Goal: Transaction & Acquisition: Purchase product/service

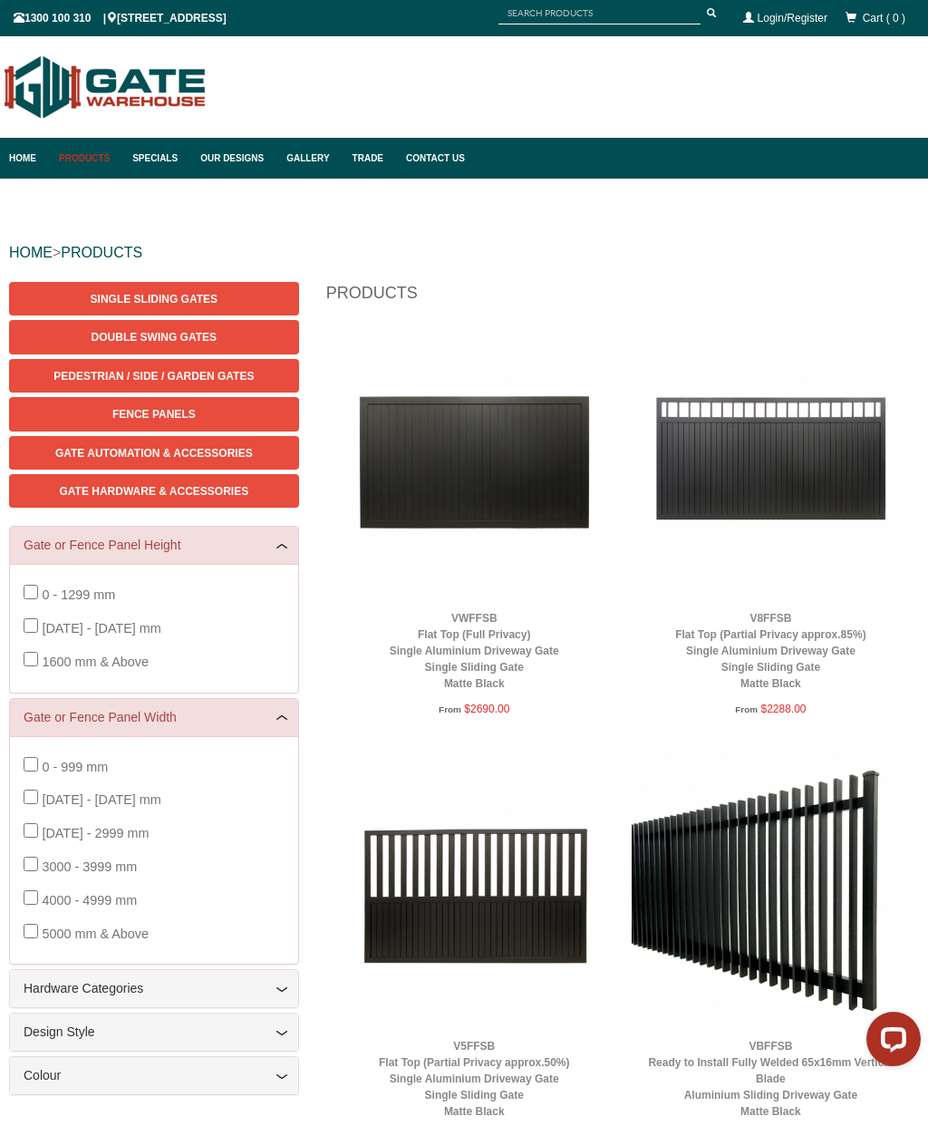
click at [85, 163] on link "Products" at bounding box center [86, 158] width 73 height 41
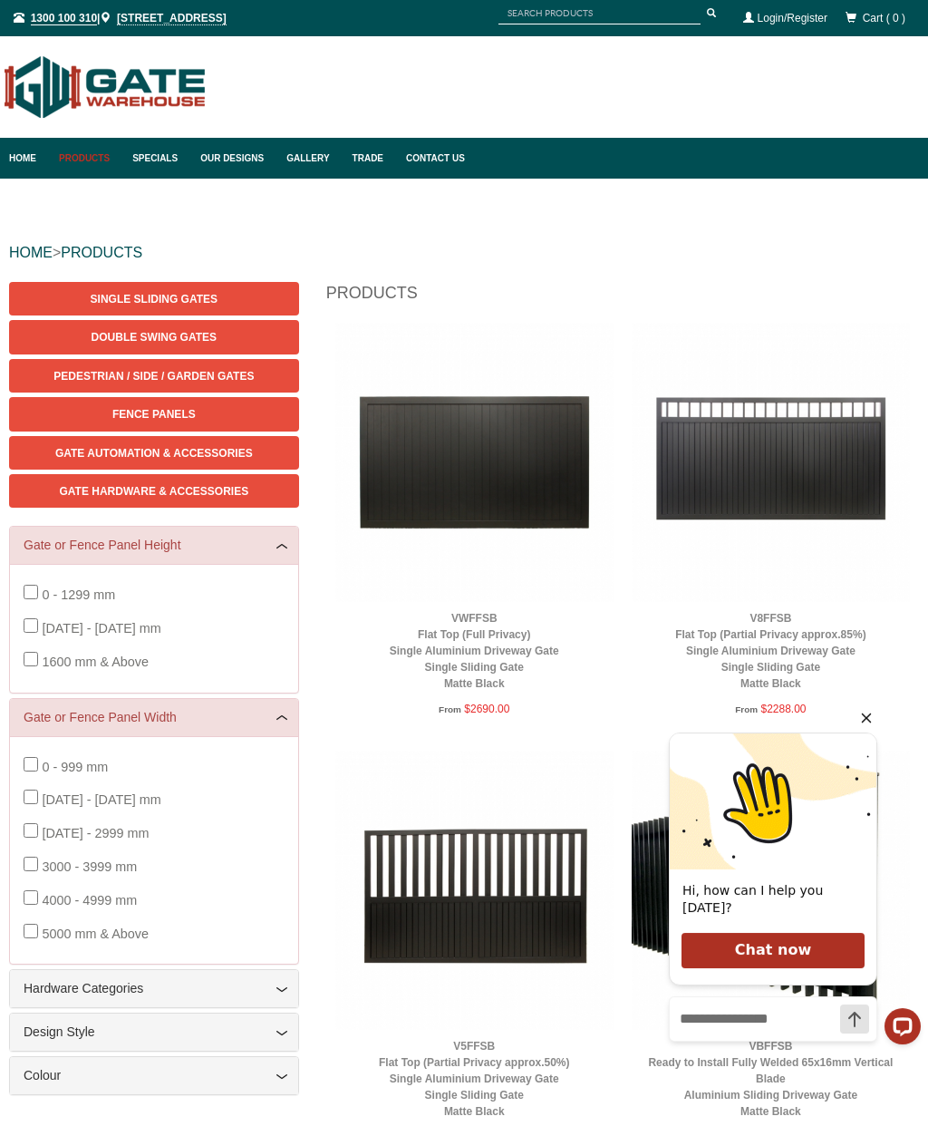
scroll to position [32, 0]
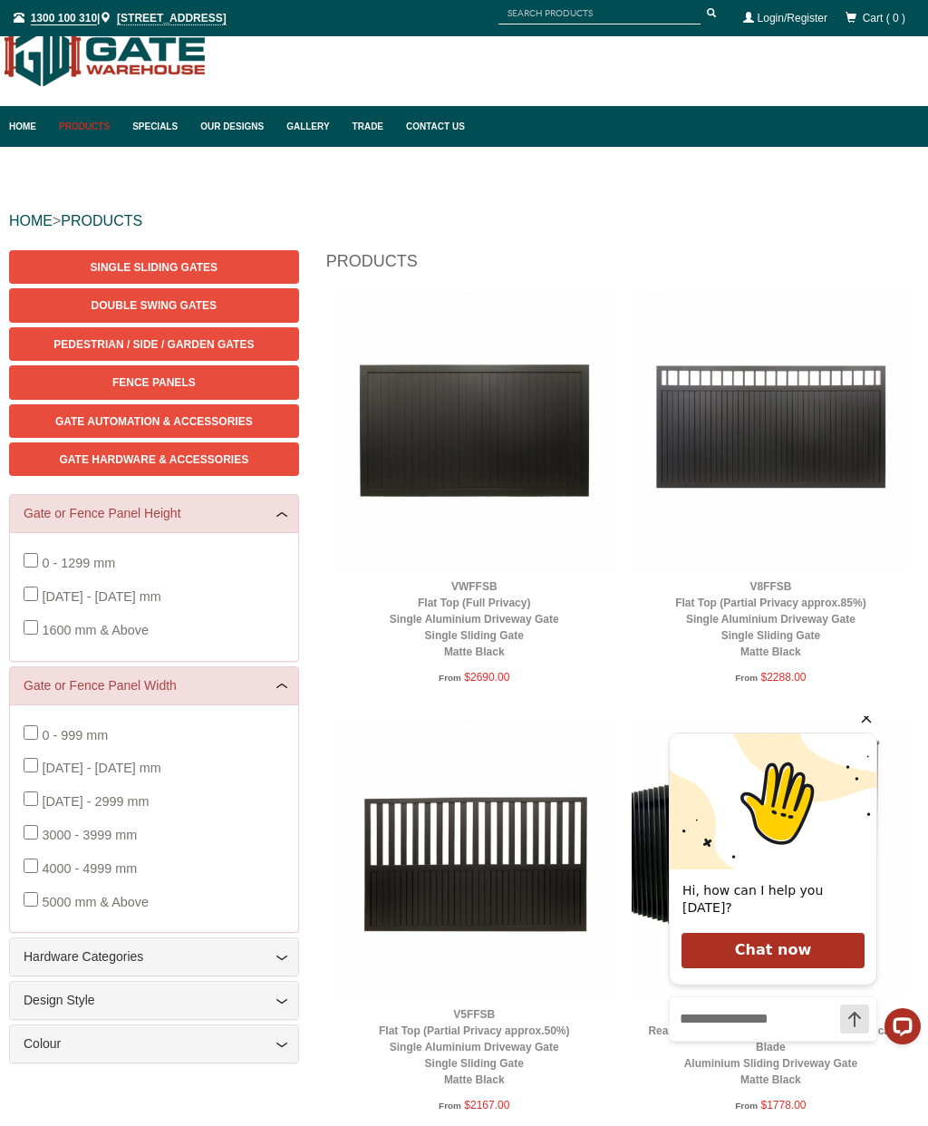
click at [170, 384] on span "Fence Panels" at bounding box center [153, 382] width 83 height 13
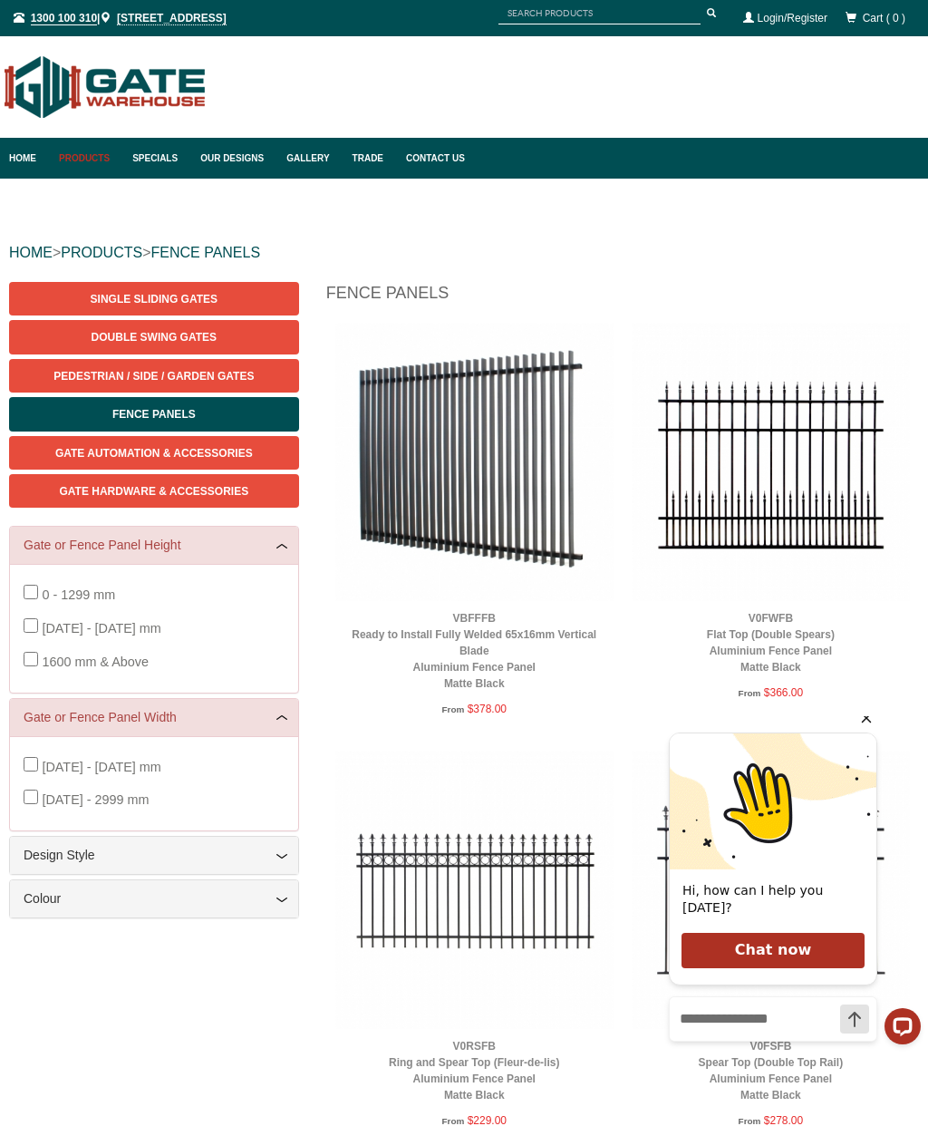
scroll to position [3, 0]
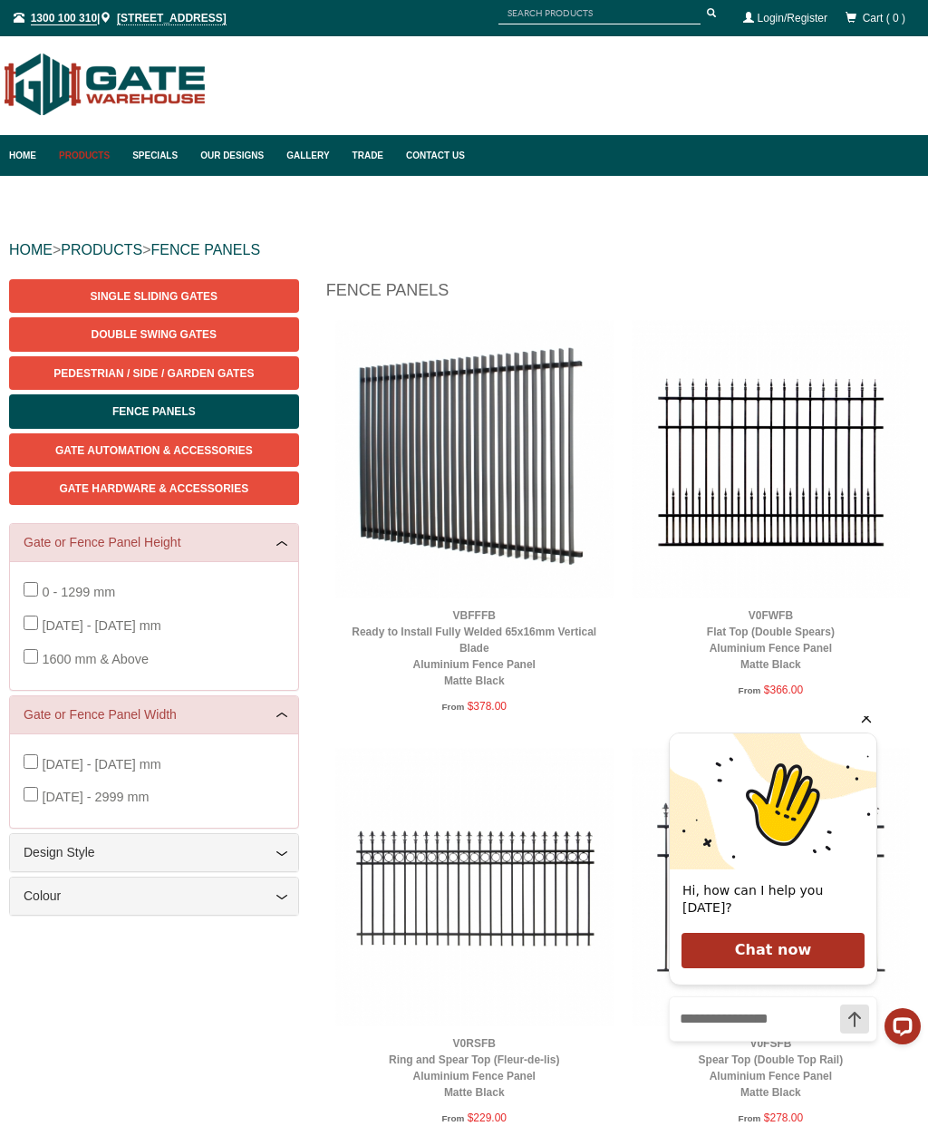
click at [82, 159] on link "Products" at bounding box center [86, 155] width 73 height 41
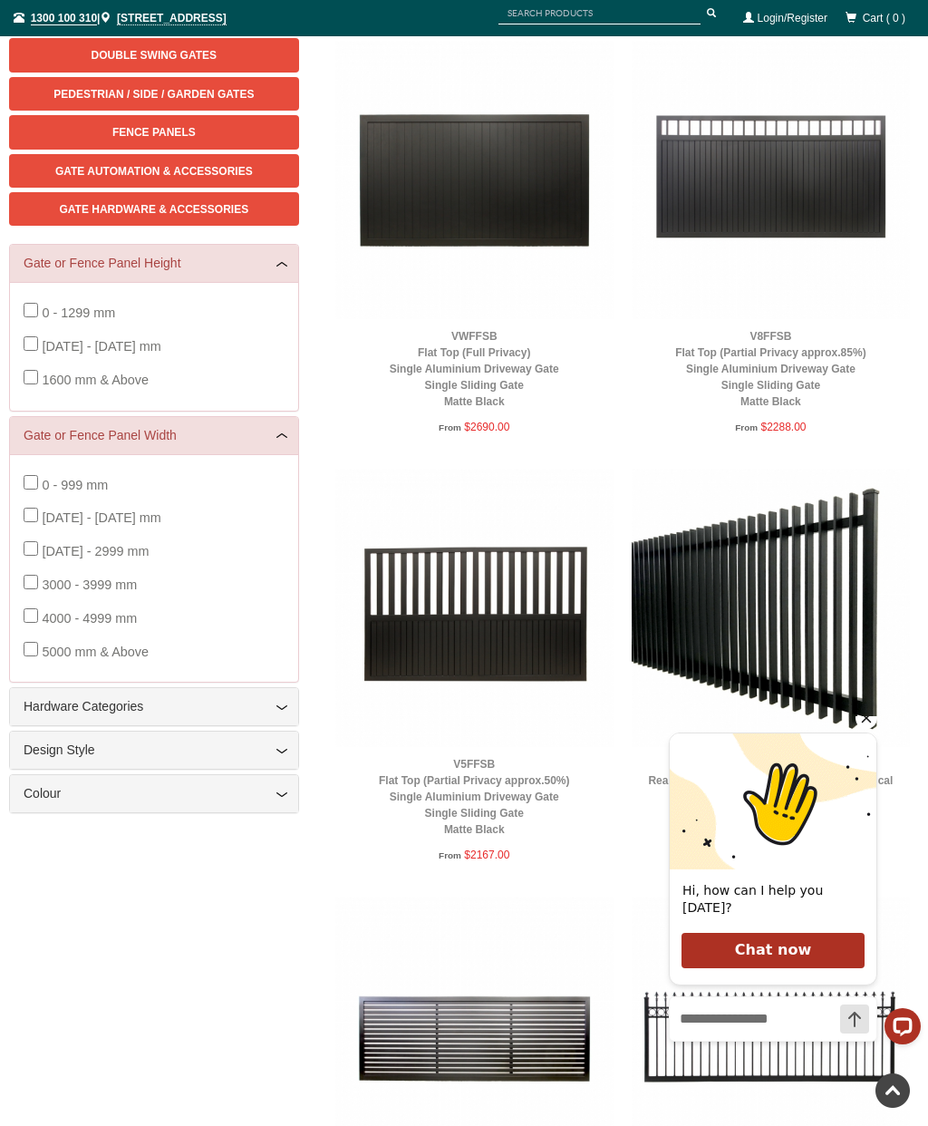
click at [238, 97] on span "Pedestrian / Side / Garden Gates" at bounding box center [153, 94] width 200 height 13
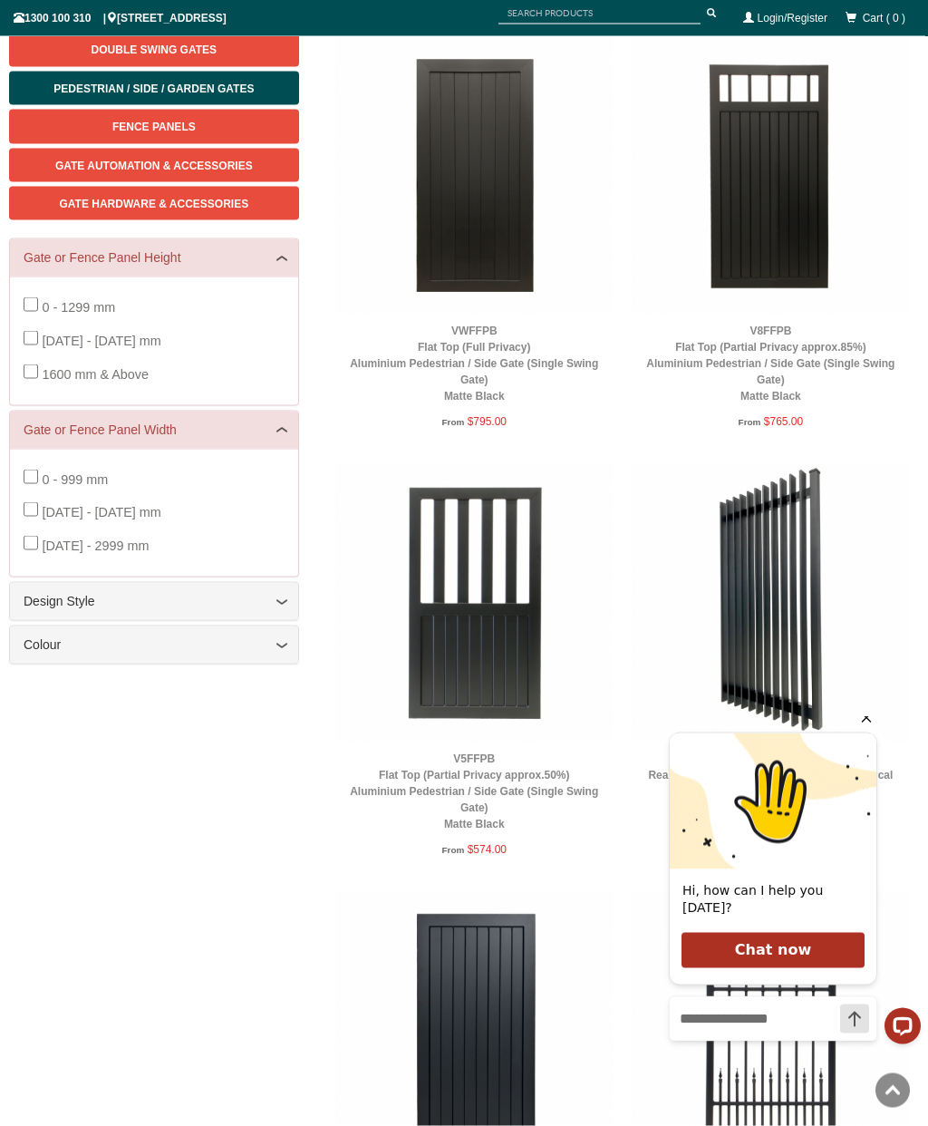
scroll to position [289, 0]
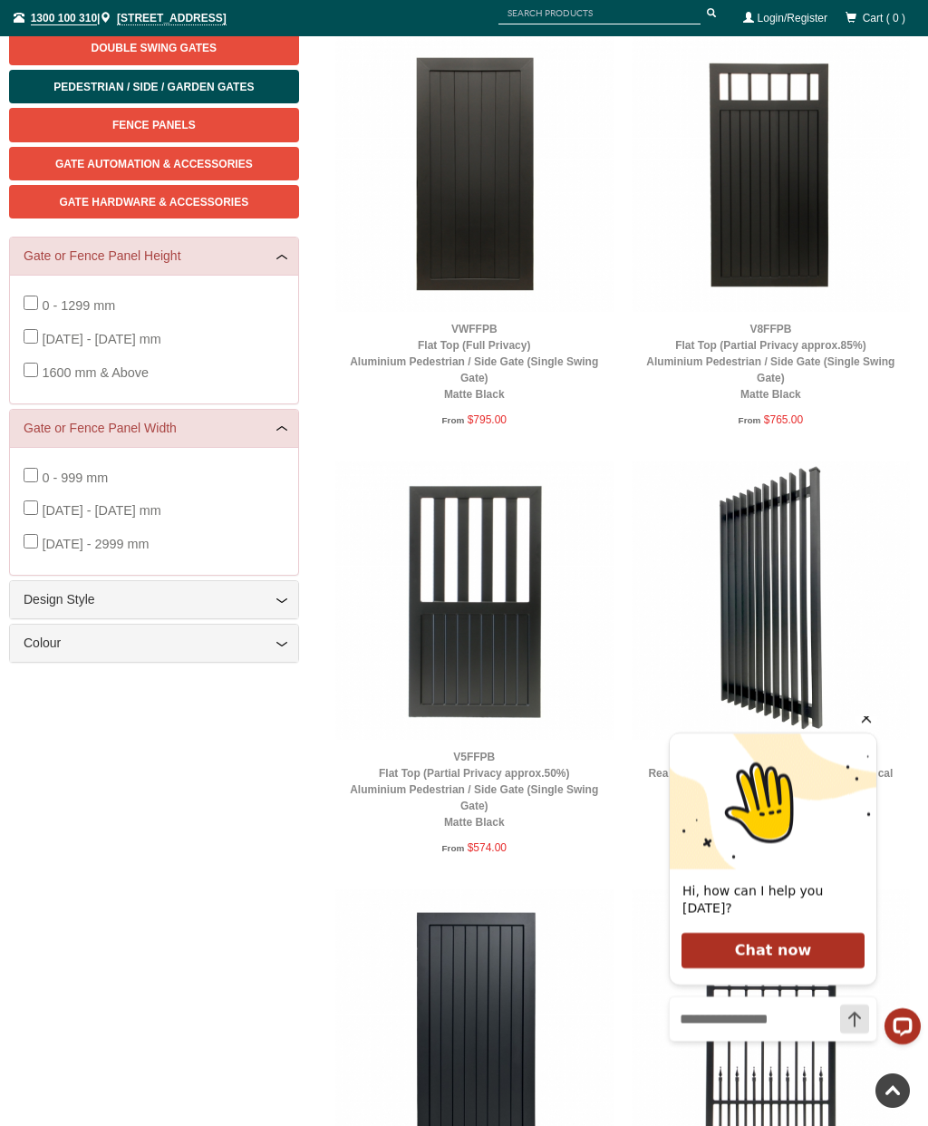
click at [868, 723] on icon "Hide greeting" at bounding box center [867, 718] width 10 height 10
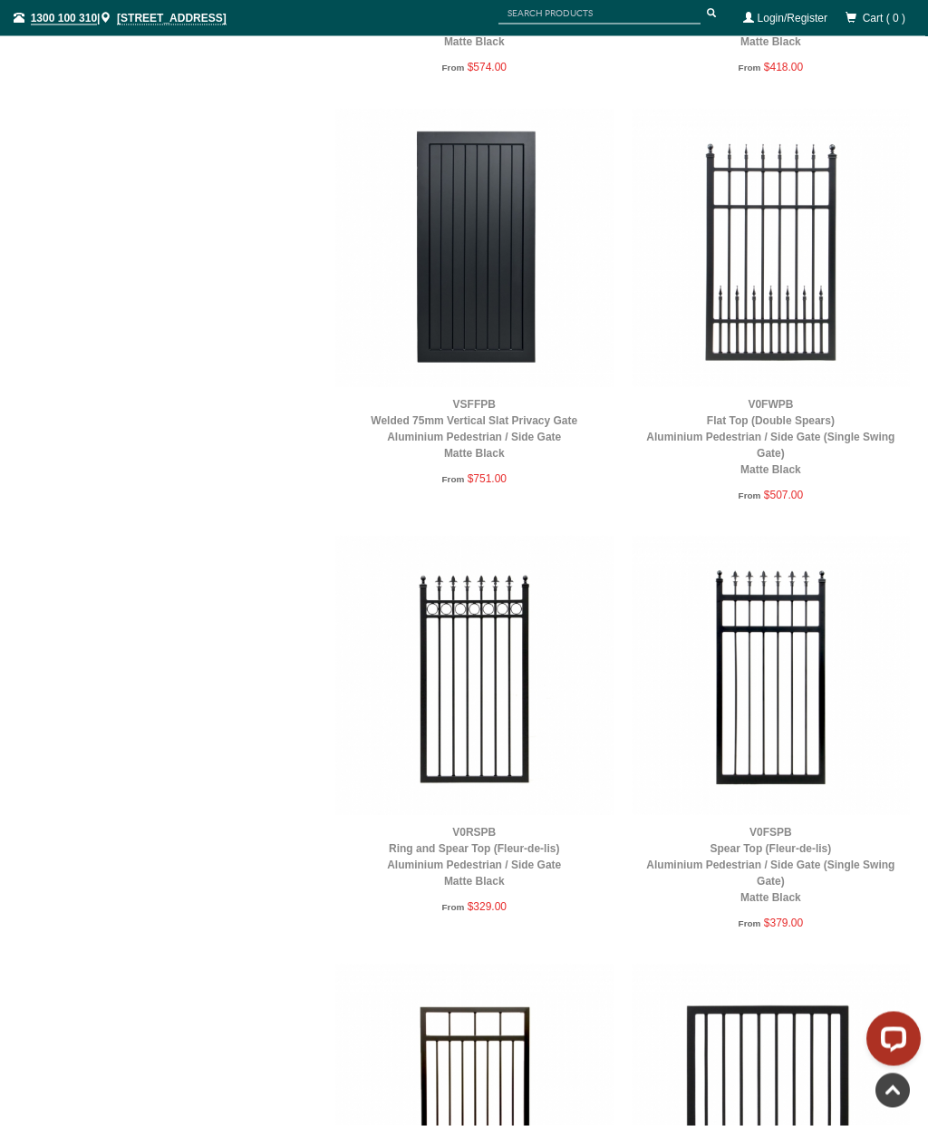
scroll to position [1073, 0]
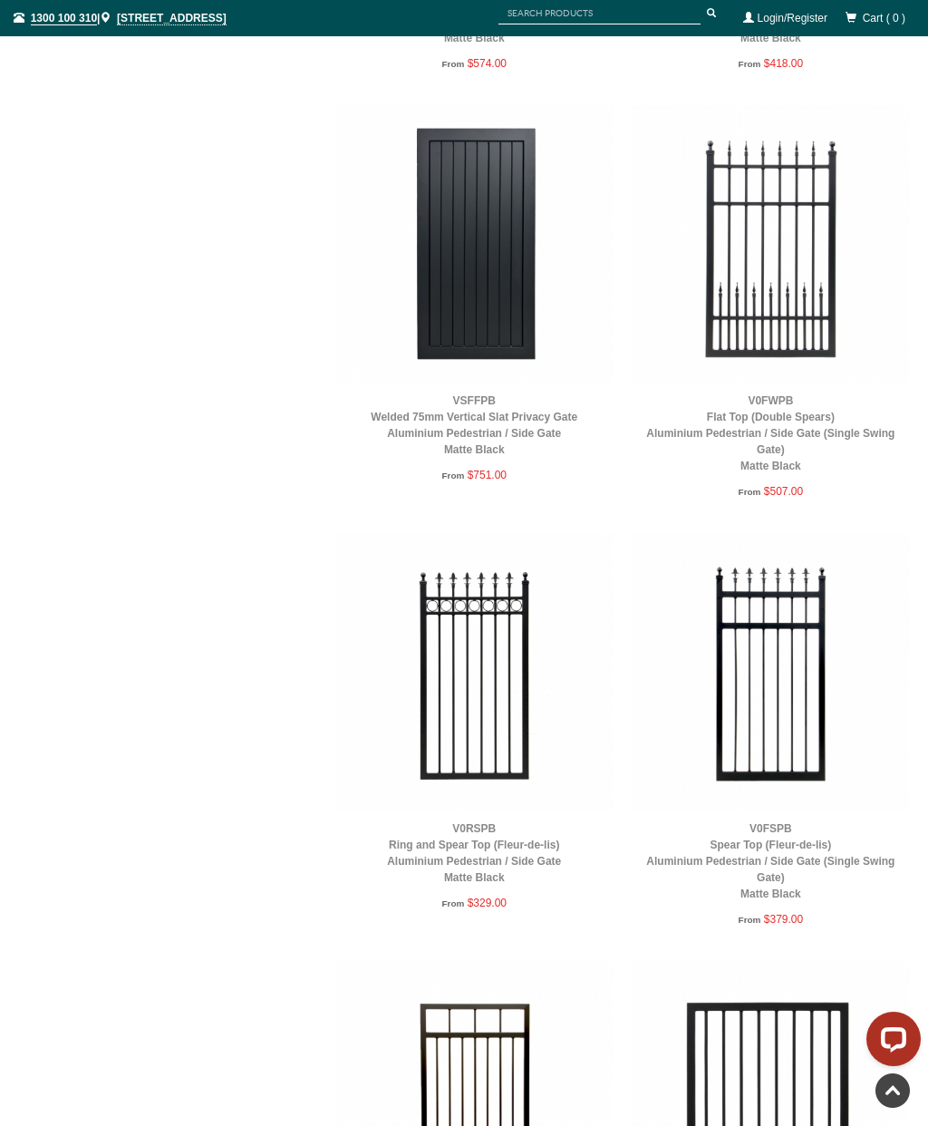
click at [471, 680] on img at bounding box center [474, 671] width 278 height 278
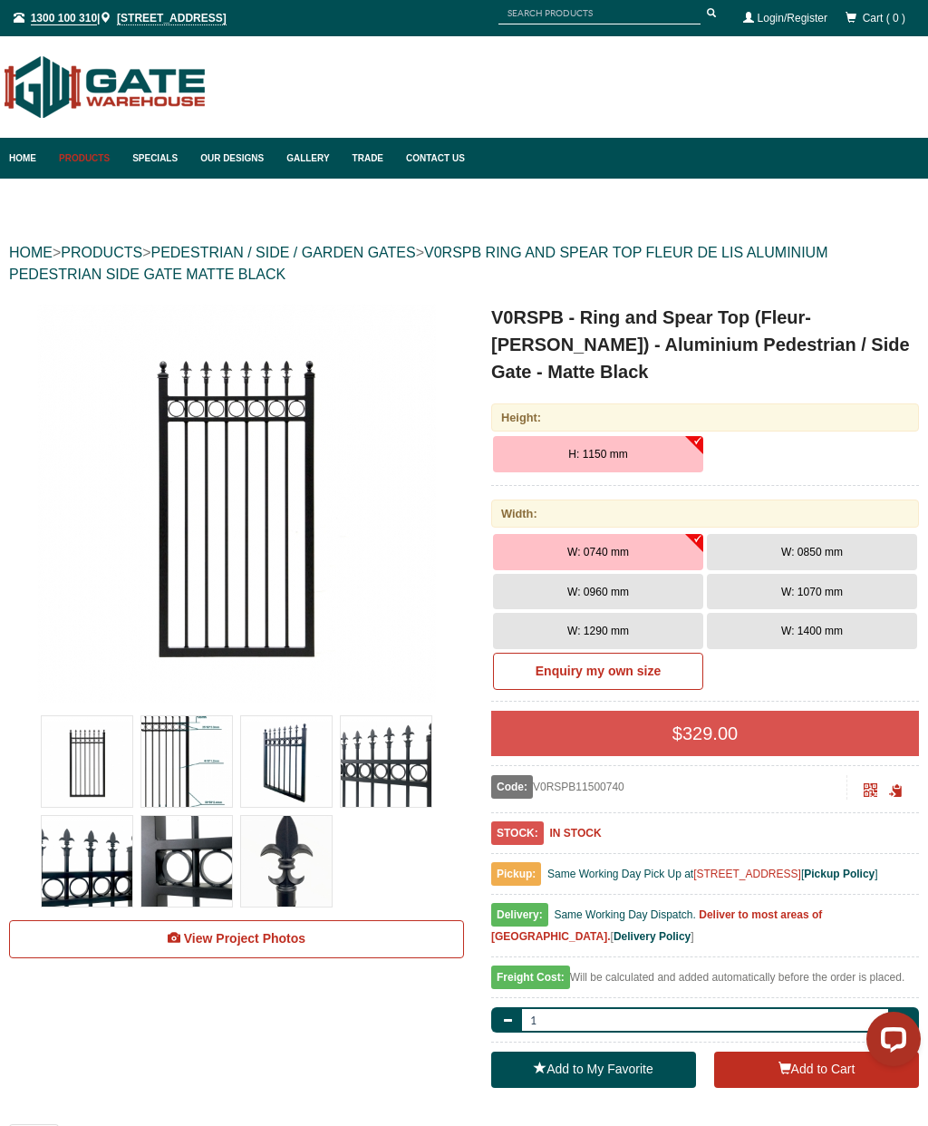
click at [473, 585] on div "V0RSPB - Ring and Spear Top (Fleur-de-lis) - Aluminium Pedestrian / Side Gate -…" at bounding box center [691, 700] width 455 height 793
click at [834, 586] on span "W: 1070 mm" at bounding box center [812, 592] width 62 height 13
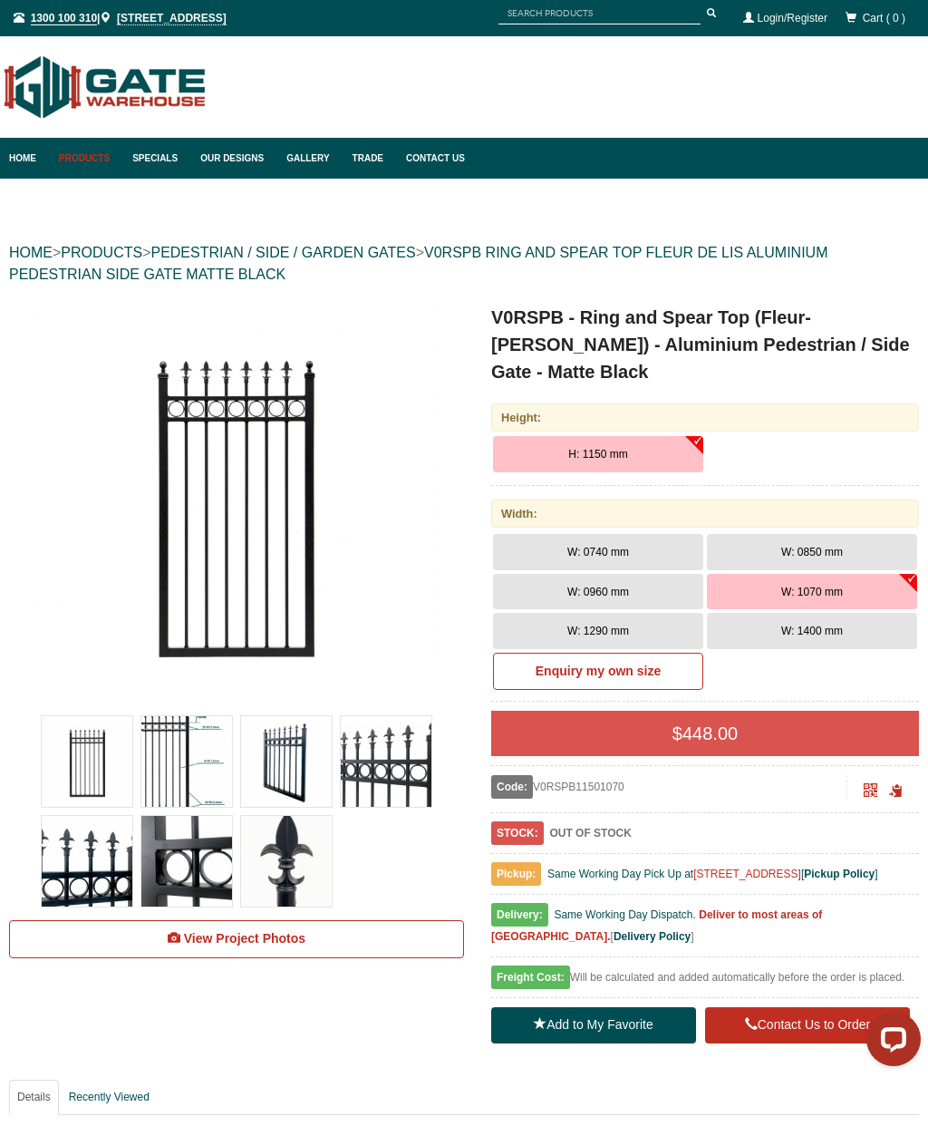
click at [630, 613] on button "W: 1290 mm" at bounding box center [598, 631] width 210 height 36
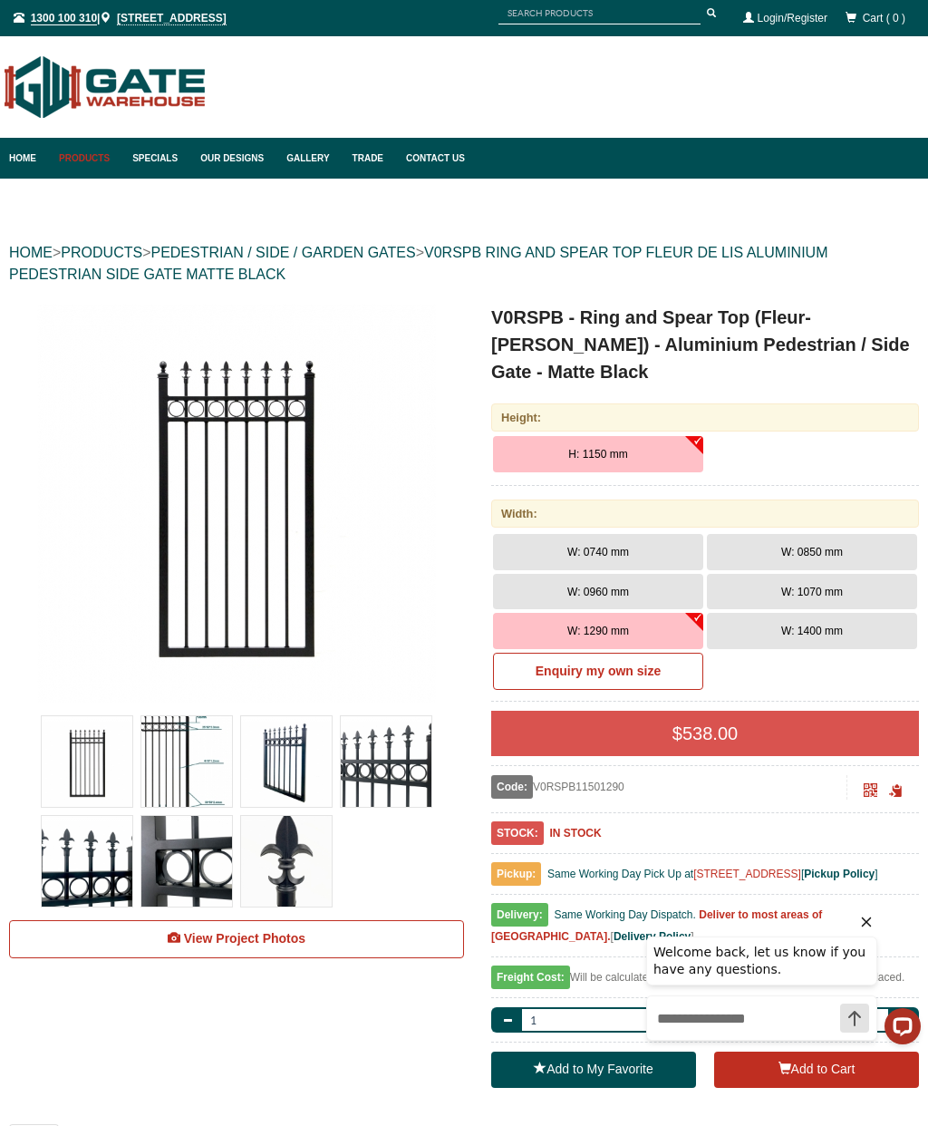
click at [629, 574] on button "W: 0960 mm" at bounding box center [598, 592] width 210 height 36
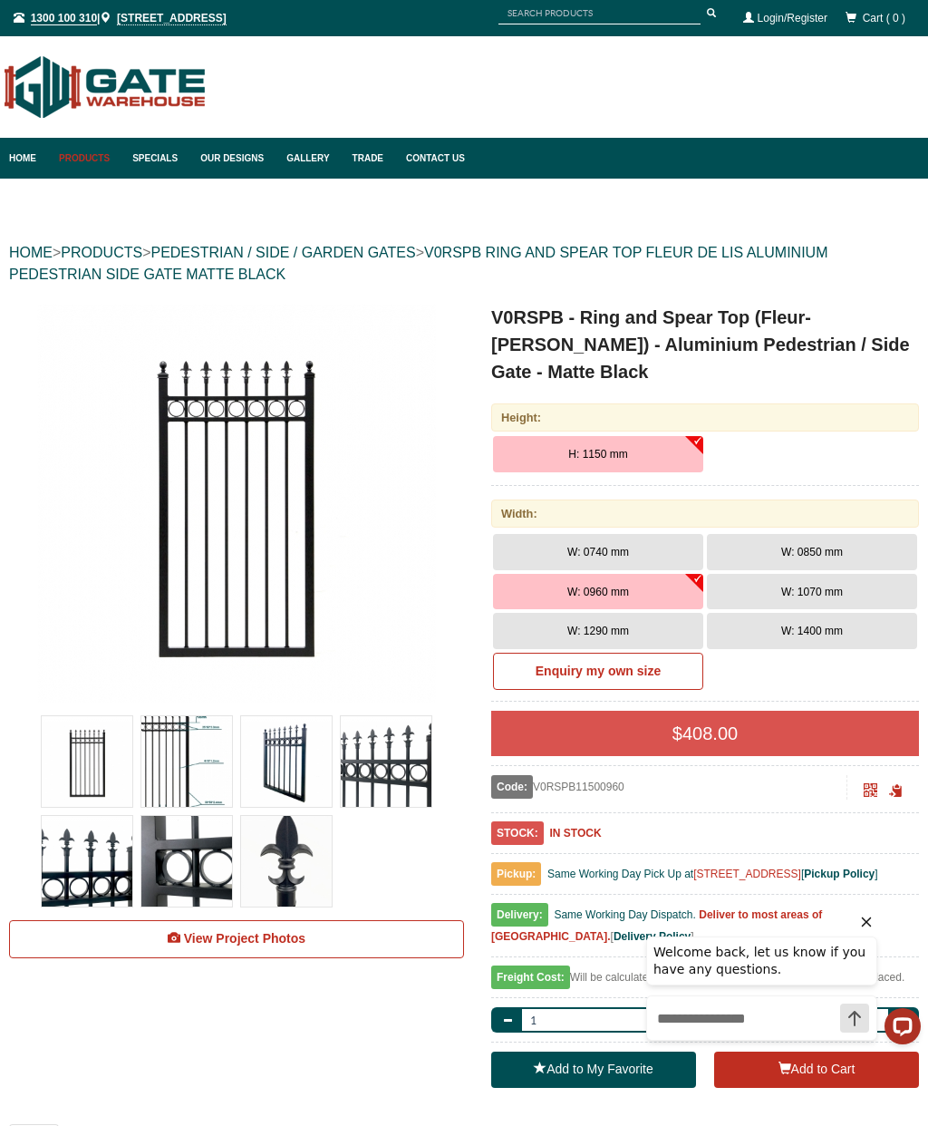
click at [836, 586] on span "W: 1070 mm" at bounding box center [812, 592] width 62 height 13
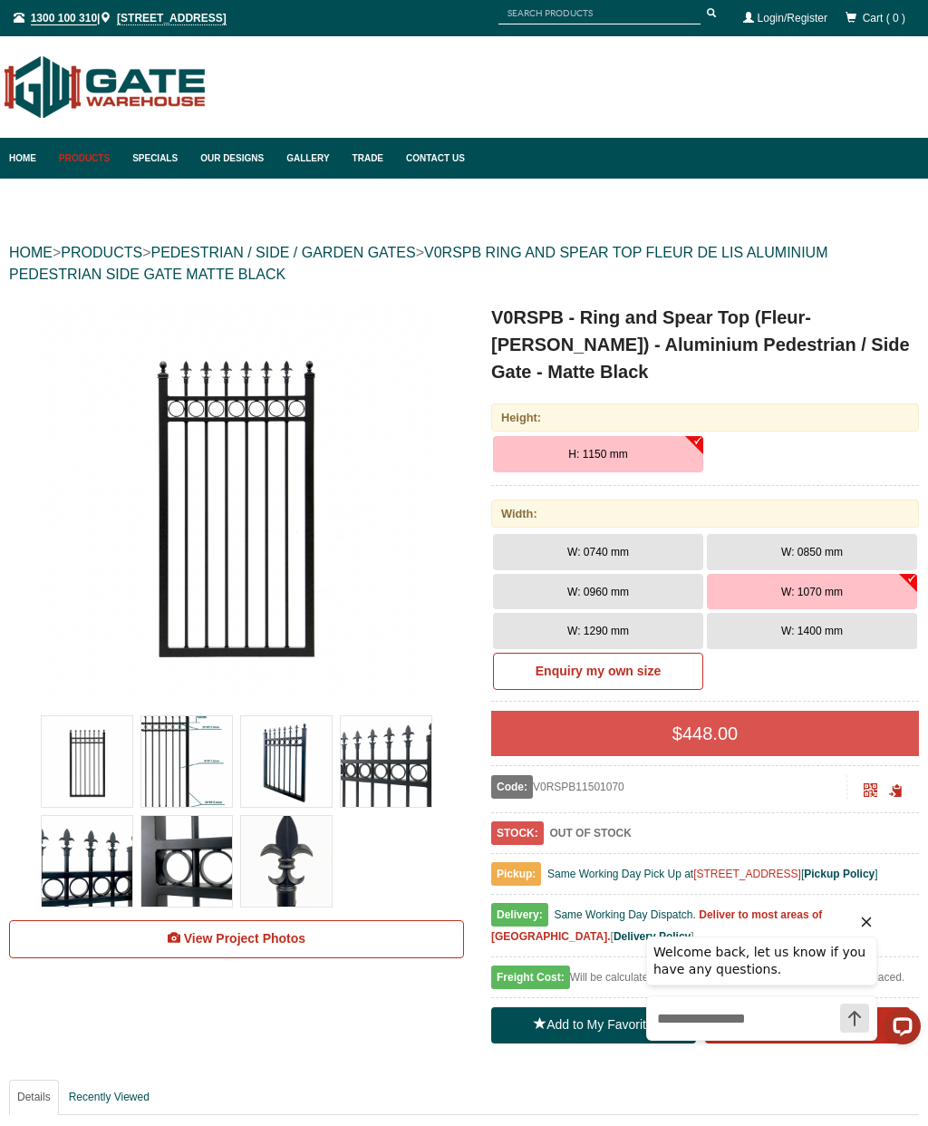
click at [620, 625] on span "W: 1290 mm" at bounding box center [599, 631] width 62 height 13
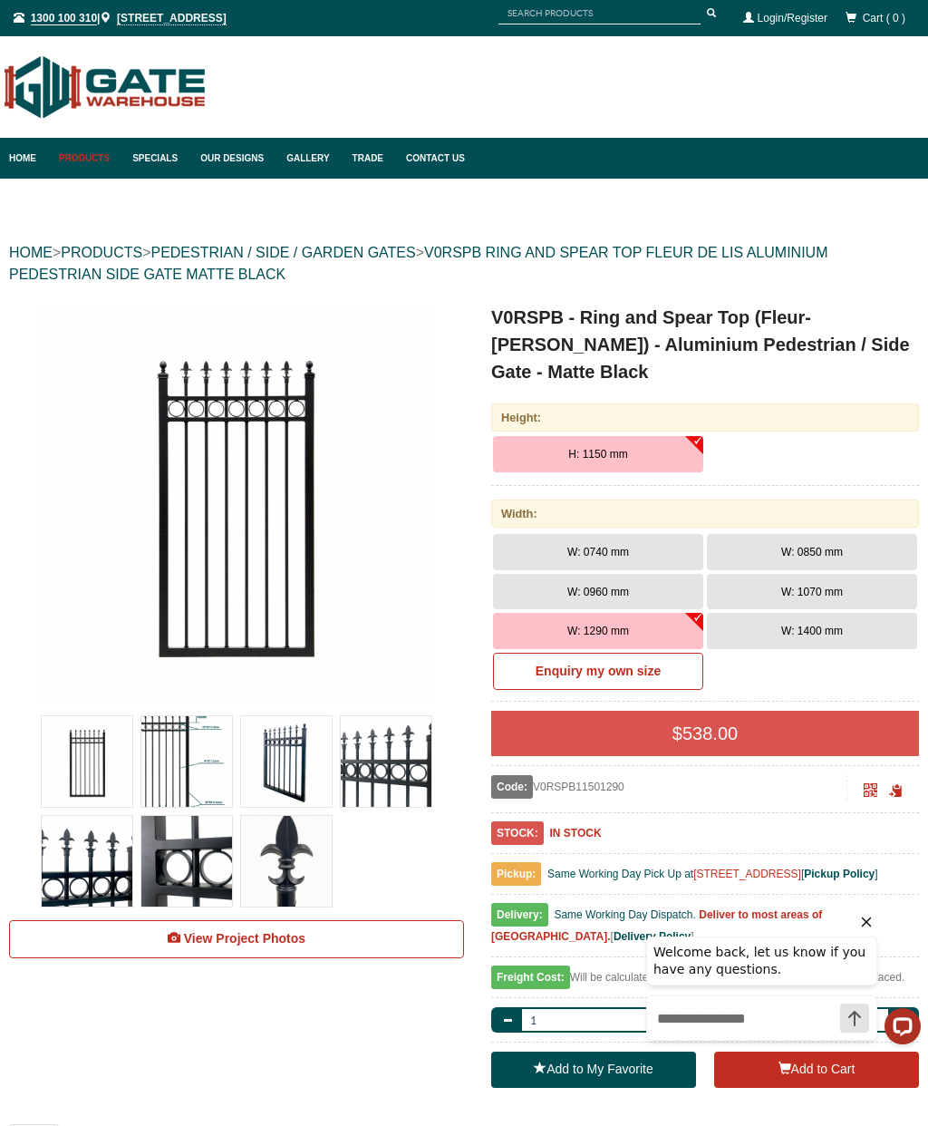
click at [815, 1063] on div "Welcome back, let us know if you have any questions." at bounding box center [761, 988] width 231 height 155
click at [804, 1066] on div "Welcome back, let us know if you have any questions." at bounding box center [780, 992] width 296 height 177
click at [810, 1057] on div "Welcome back, let us know if you have any questions." at bounding box center [761, 985] width 231 height 148
click at [799, 1061] on div "Welcome back, let us know if you have any questions." at bounding box center [761, 988] width 231 height 155
click at [96, 160] on link "Products" at bounding box center [86, 158] width 73 height 41
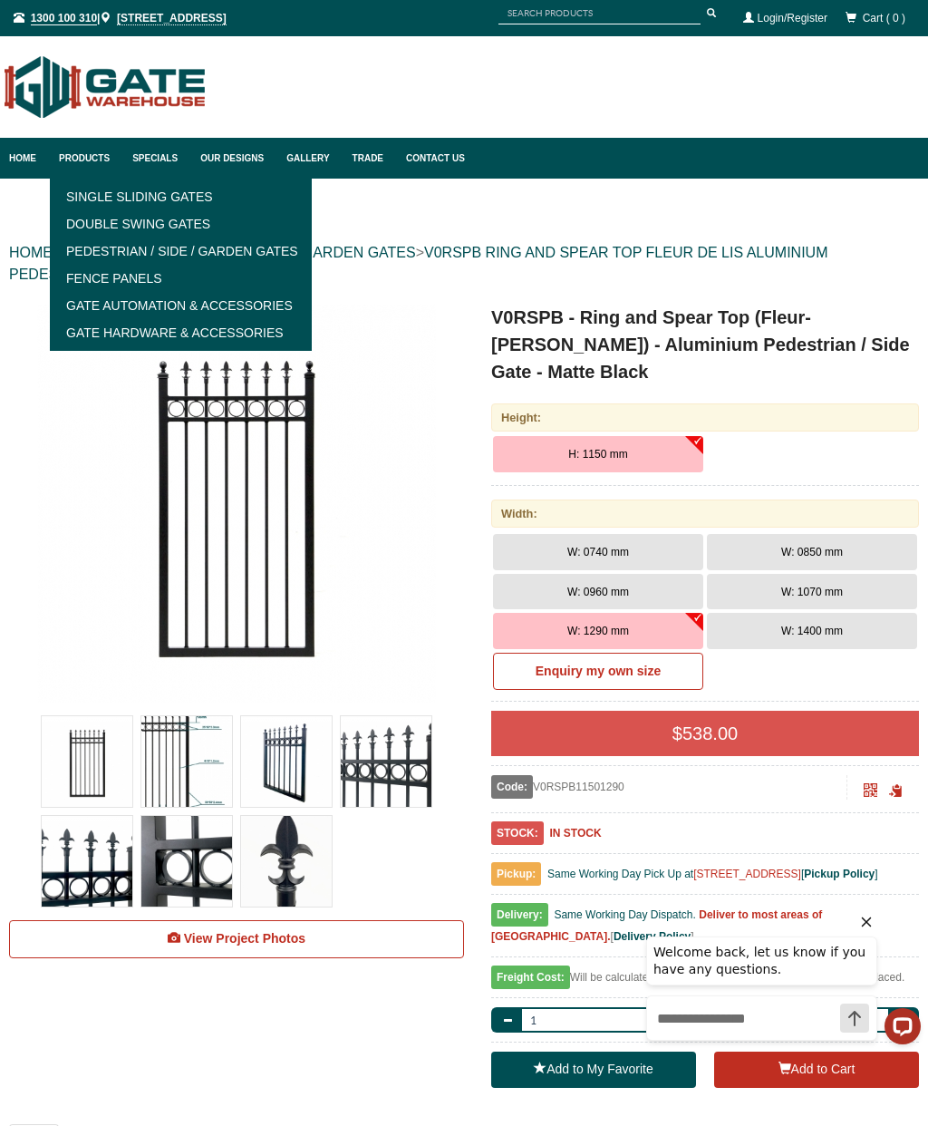
click at [247, 257] on link "Pedestrian / Side / Garden Gates" at bounding box center [180, 251] width 251 height 27
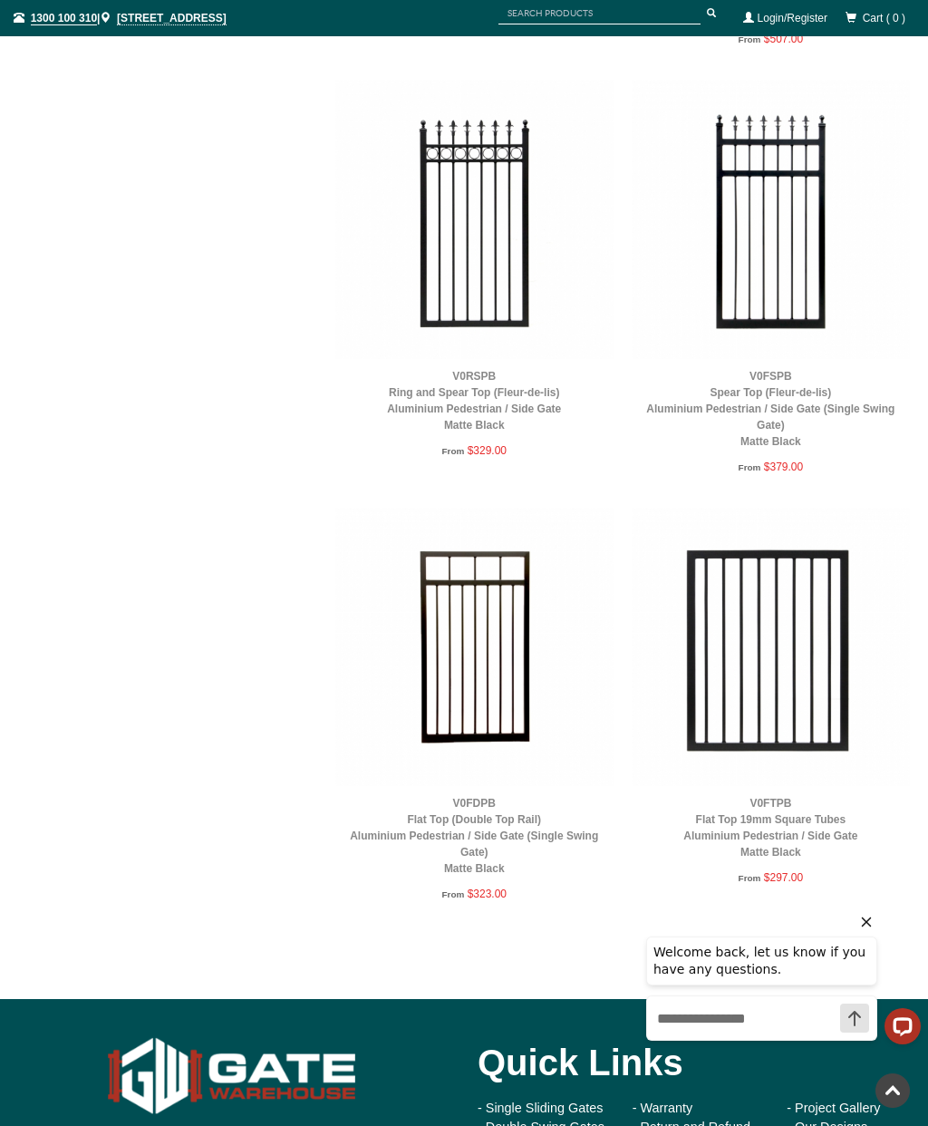
click at [756, 635] on img at bounding box center [771, 647] width 278 height 278
